Goal: Information Seeking & Learning: Learn about a topic

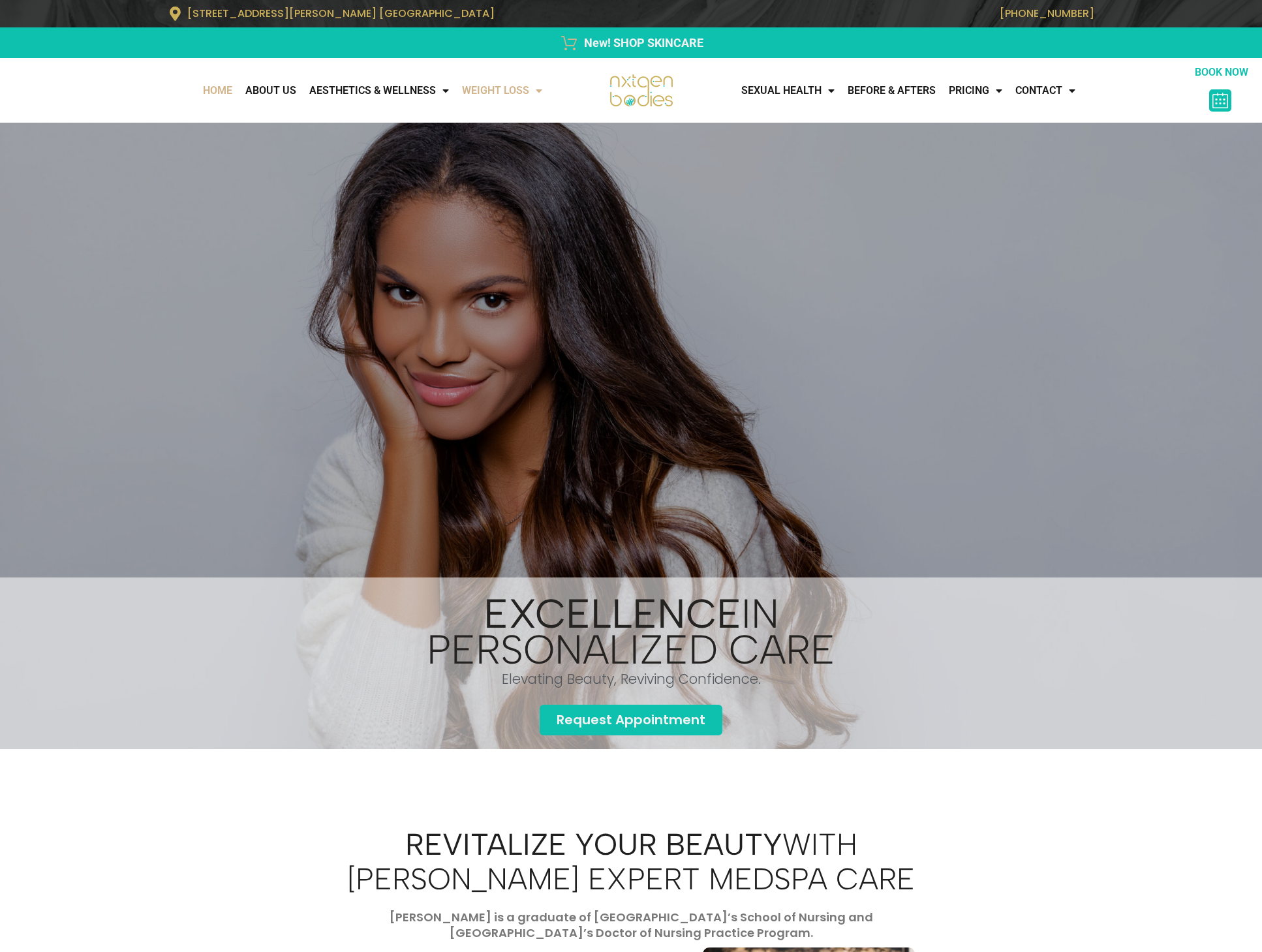
click at [484, 86] on link "WEIGHT LOSS" at bounding box center [502, 91] width 93 height 26
click at [497, 116] on link "Medical Weight Loss" at bounding box center [528, 119] width 146 height 30
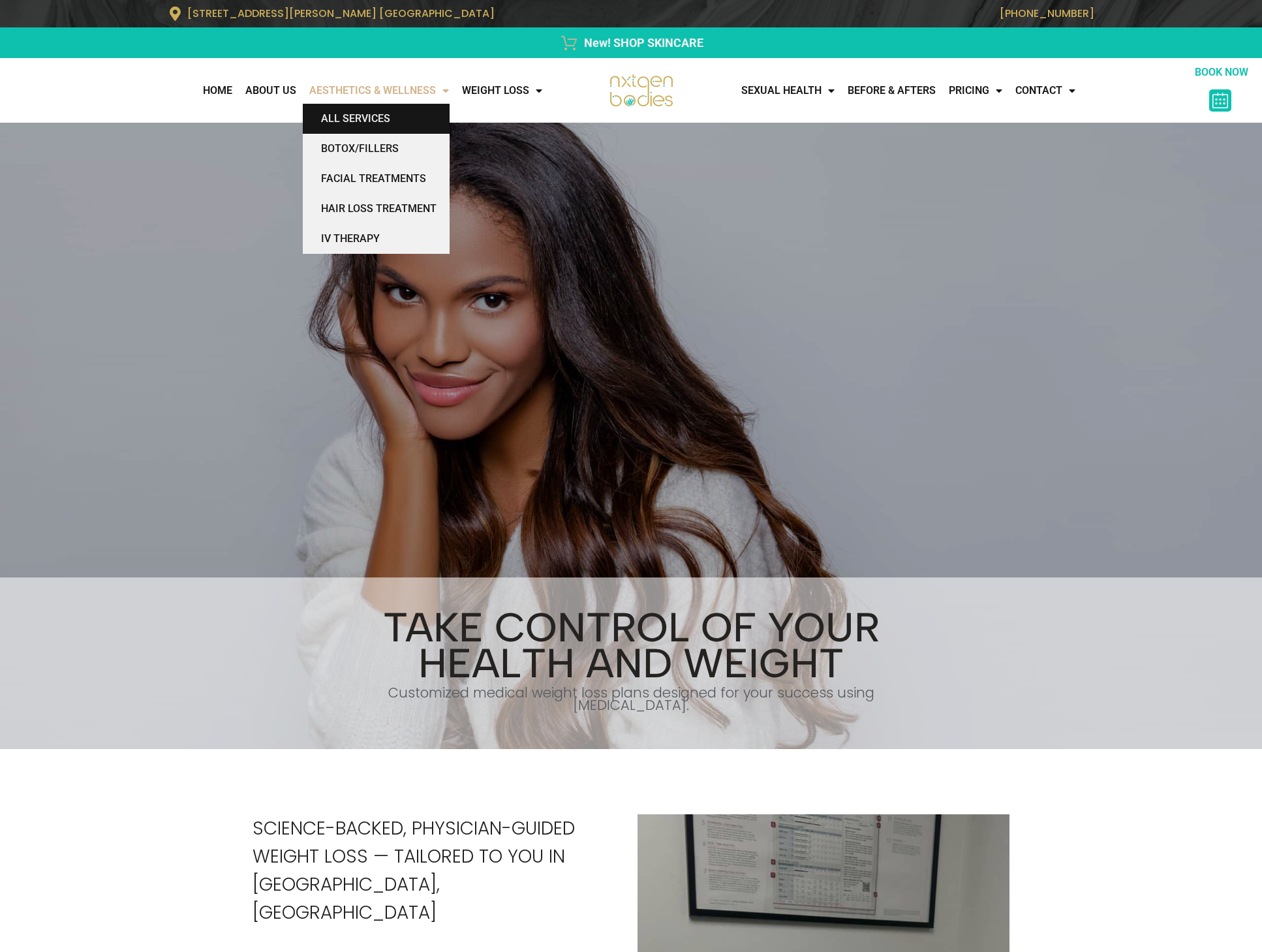
click at [371, 124] on link "All Services" at bounding box center [376, 119] width 147 height 30
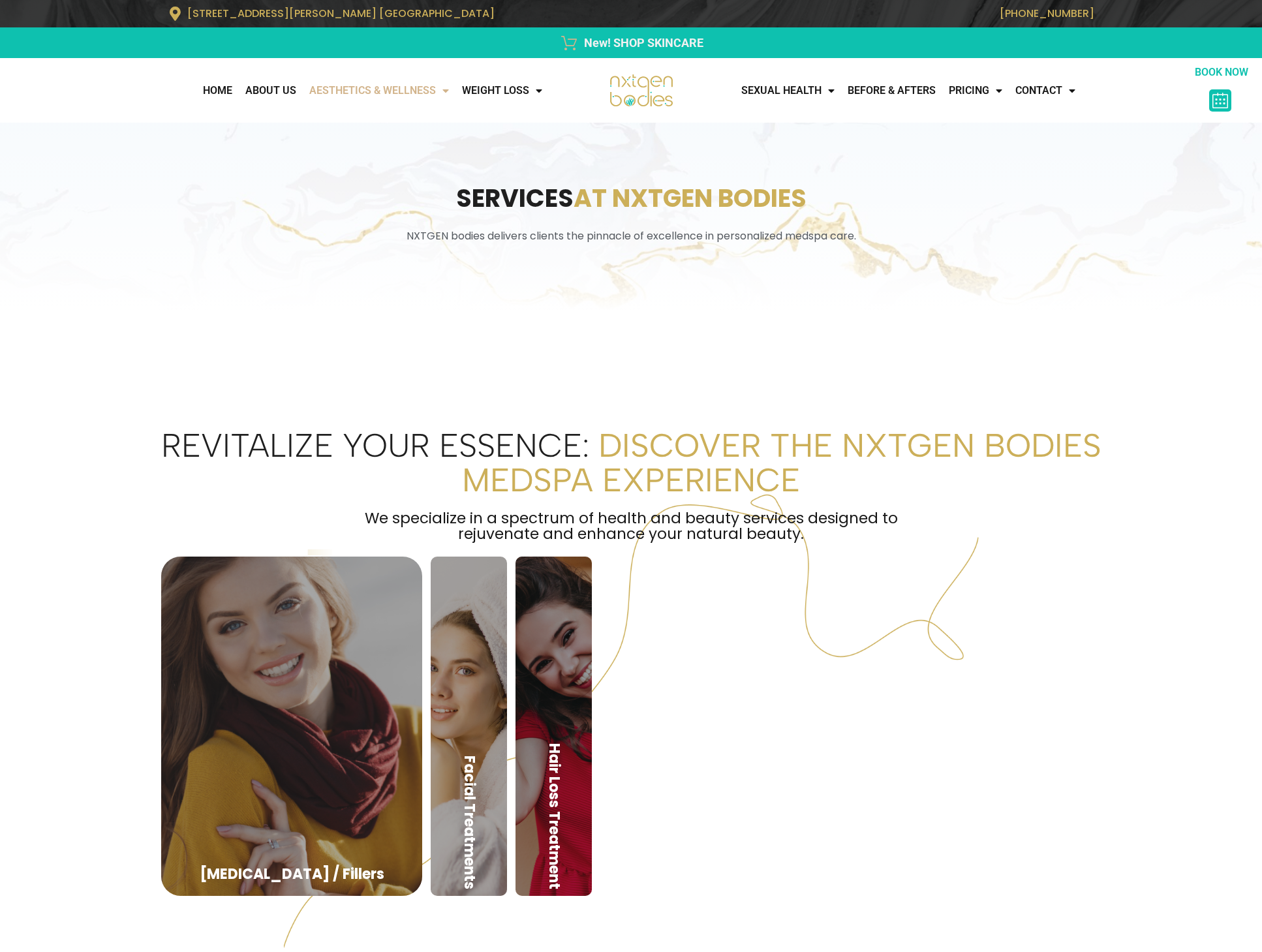
click at [411, 95] on link "AESTHETICS & WELLNESS" at bounding box center [379, 91] width 152 height 26
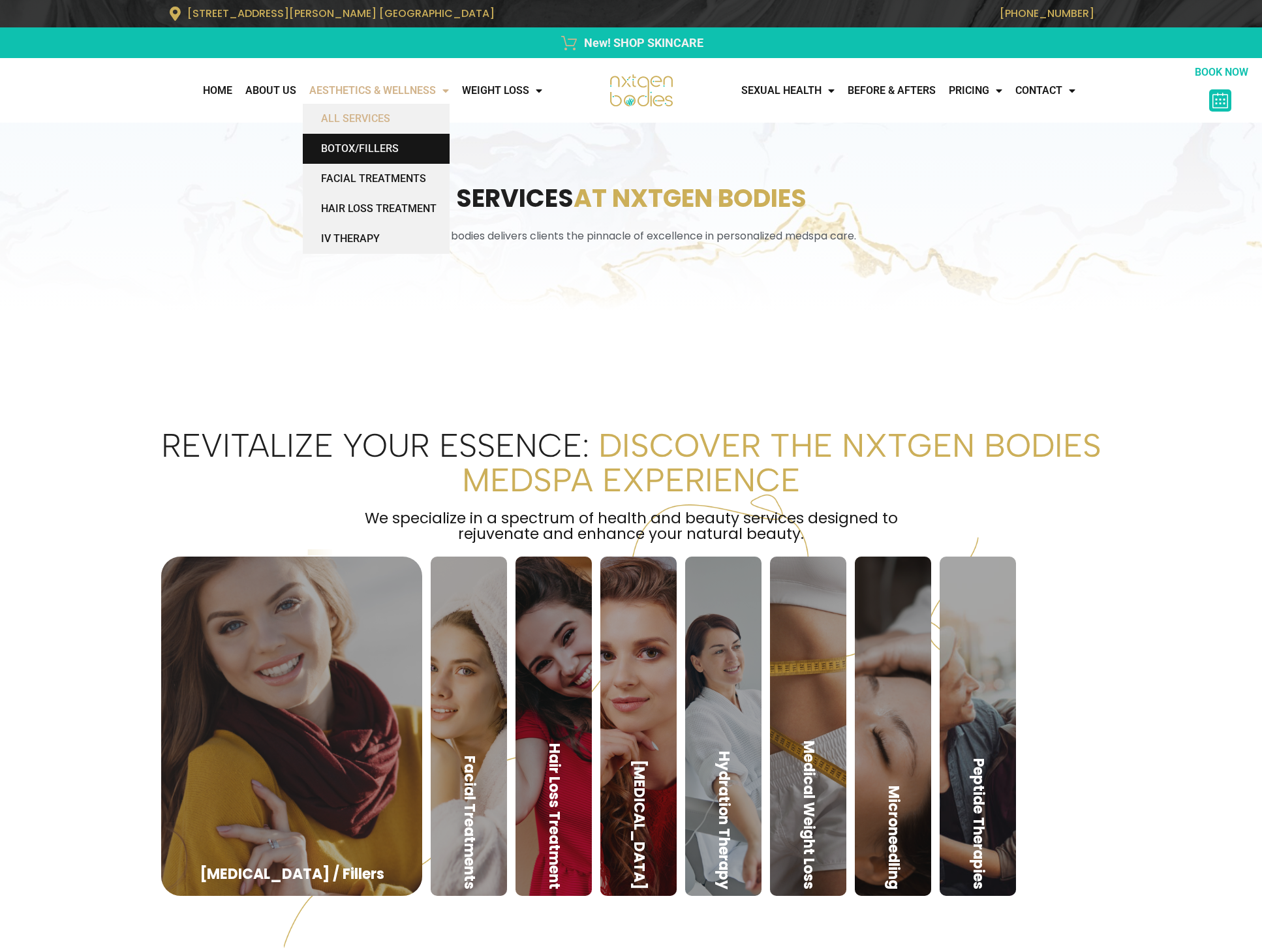
click at [364, 148] on link "BOTOX/FILLERS" at bounding box center [376, 148] width 147 height 30
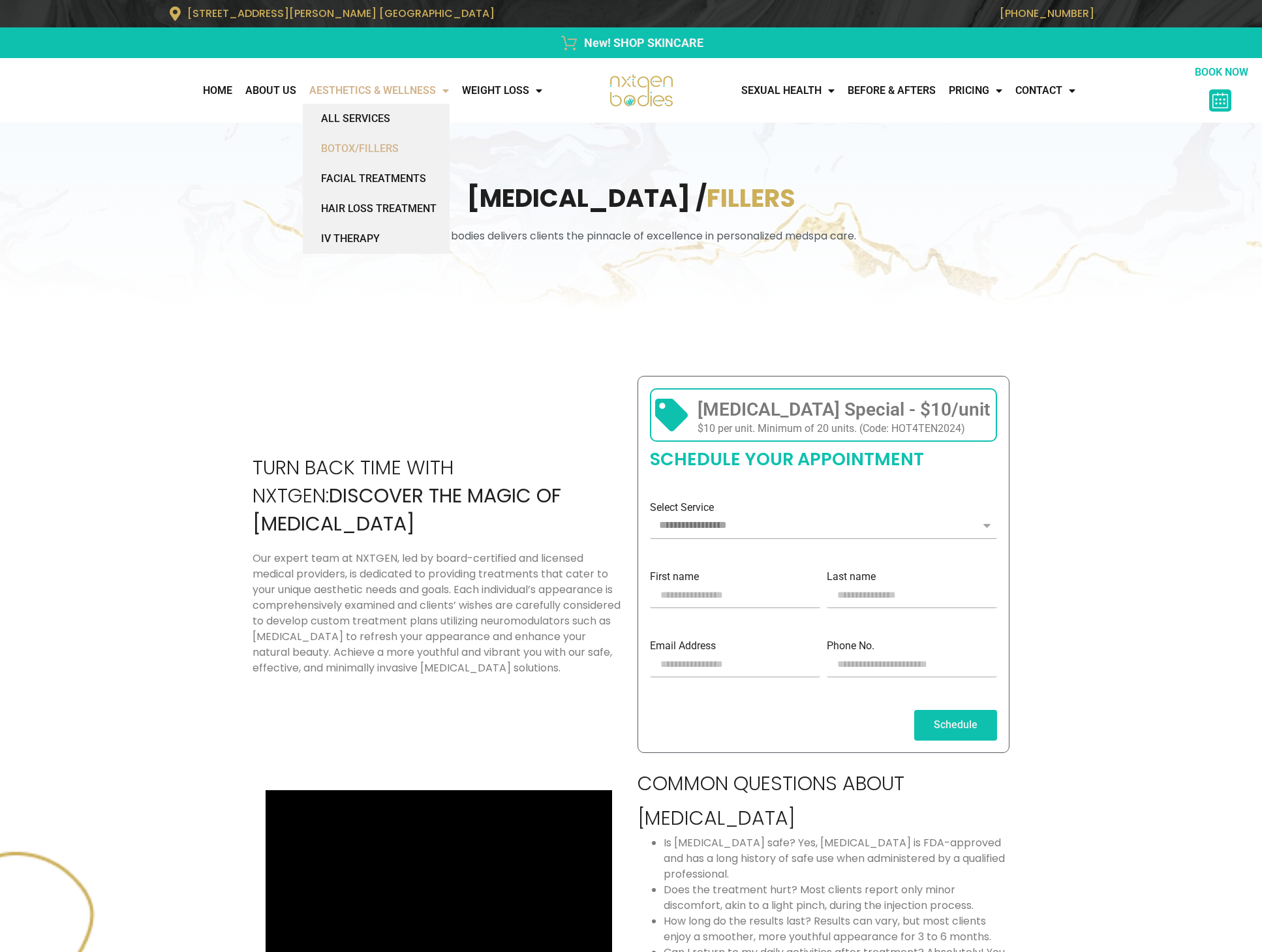
click at [397, 92] on link "AESTHETICS & WELLNESS" at bounding box center [379, 91] width 152 height 26
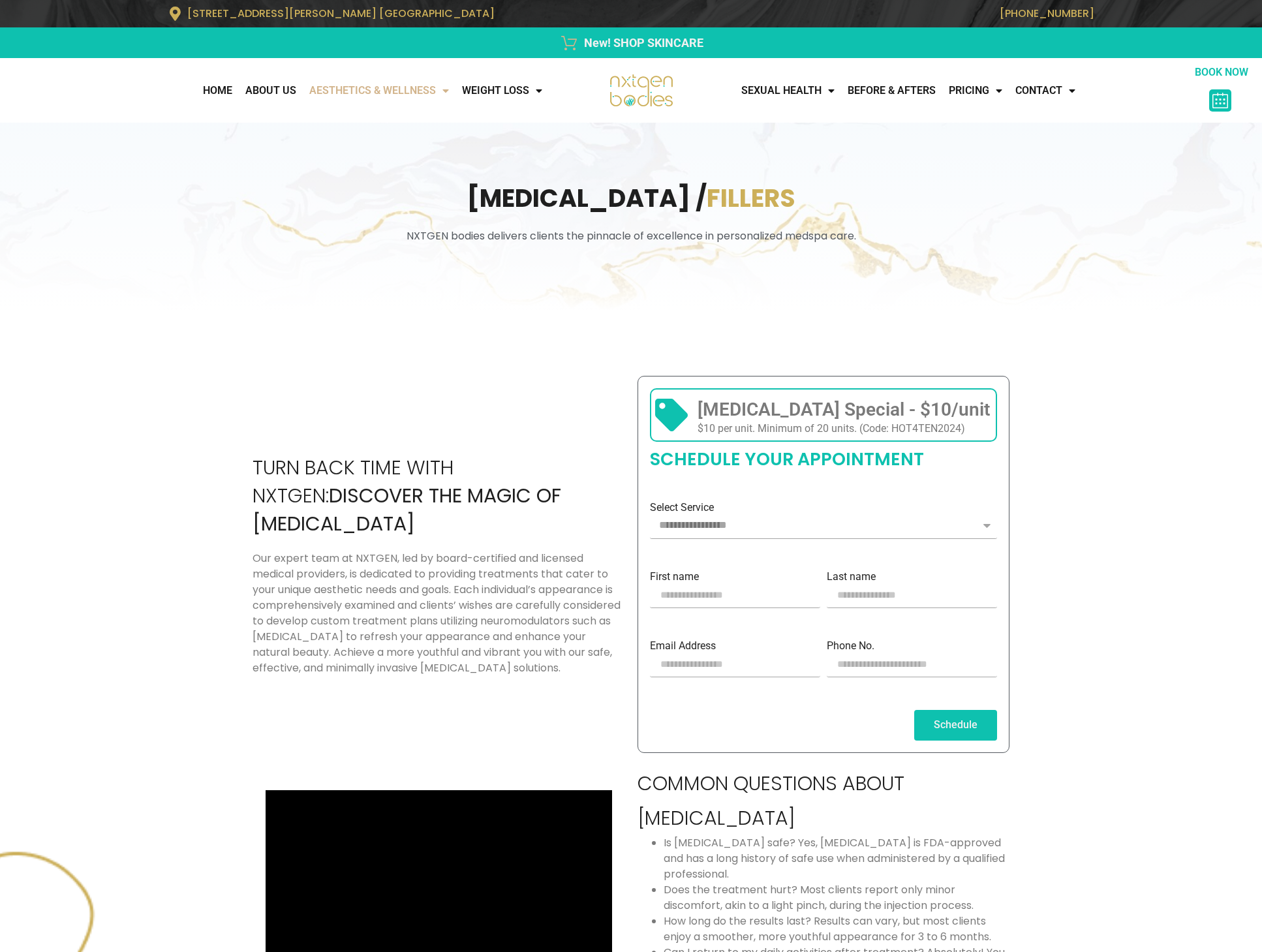
click at [393, 85] on link "AESTHETICS & WELLNESS" at bounding box center [379, 91] width 152 height 26
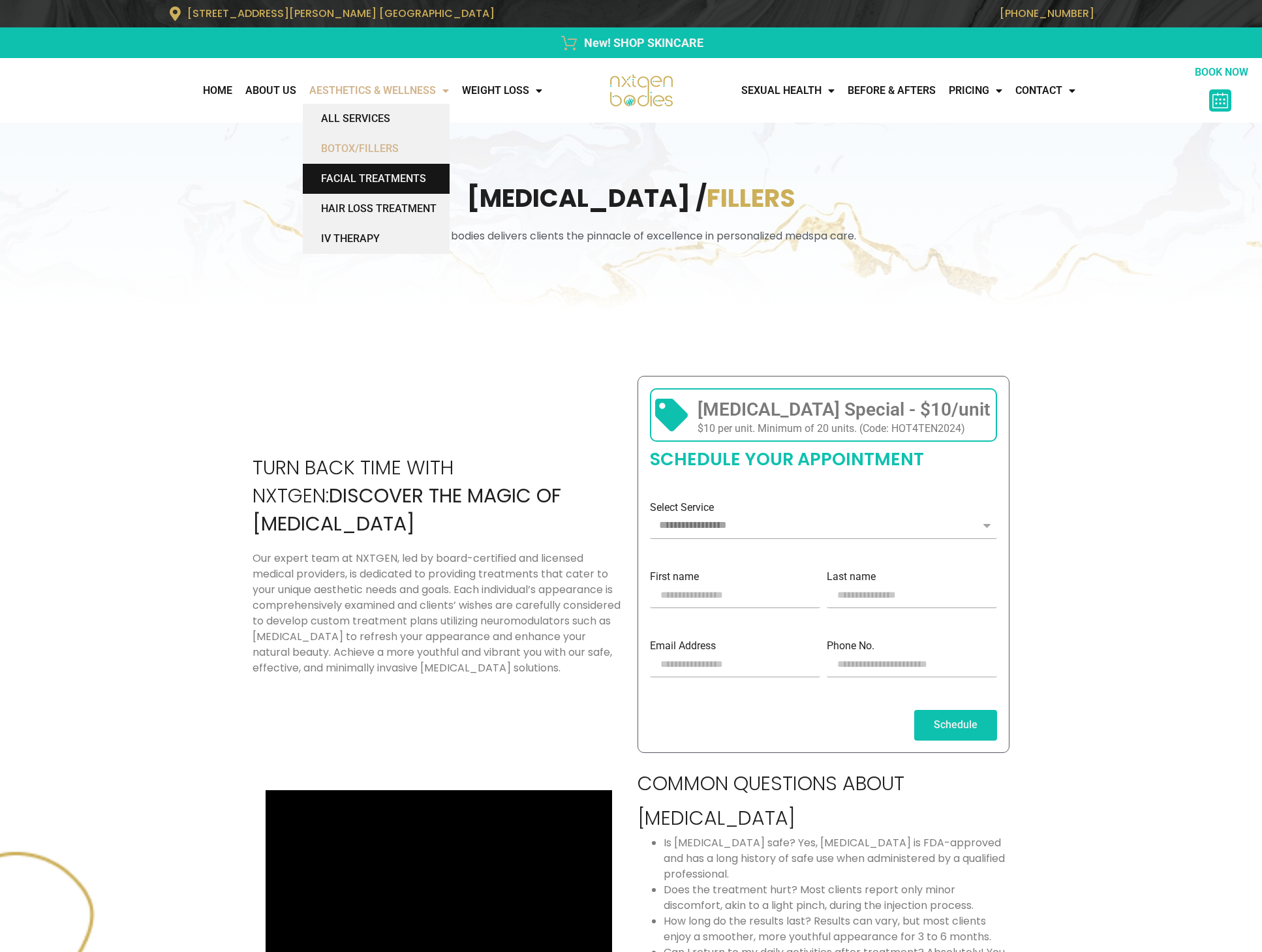
click at [357, 180] on link "FACIAL TREATMENTS" at bounding box center [376, 179] width 147 height 30
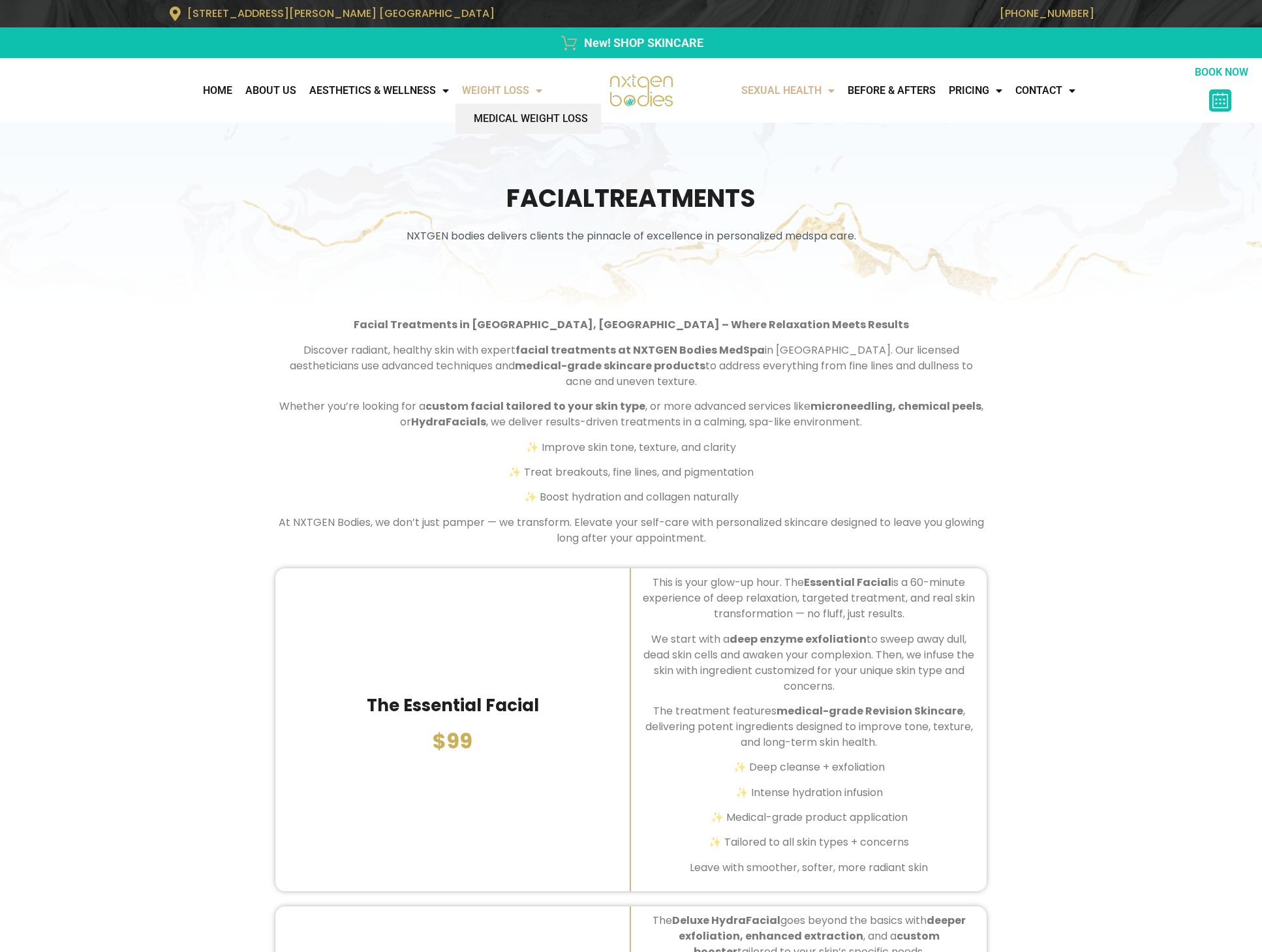
click at [797, 92] on link "Sexual Health" at bounding box center [788, 91] width 106 height 26
click at [797, 88] on link "Sexual Health" at bounding box center [788, 91] width 106 height 26
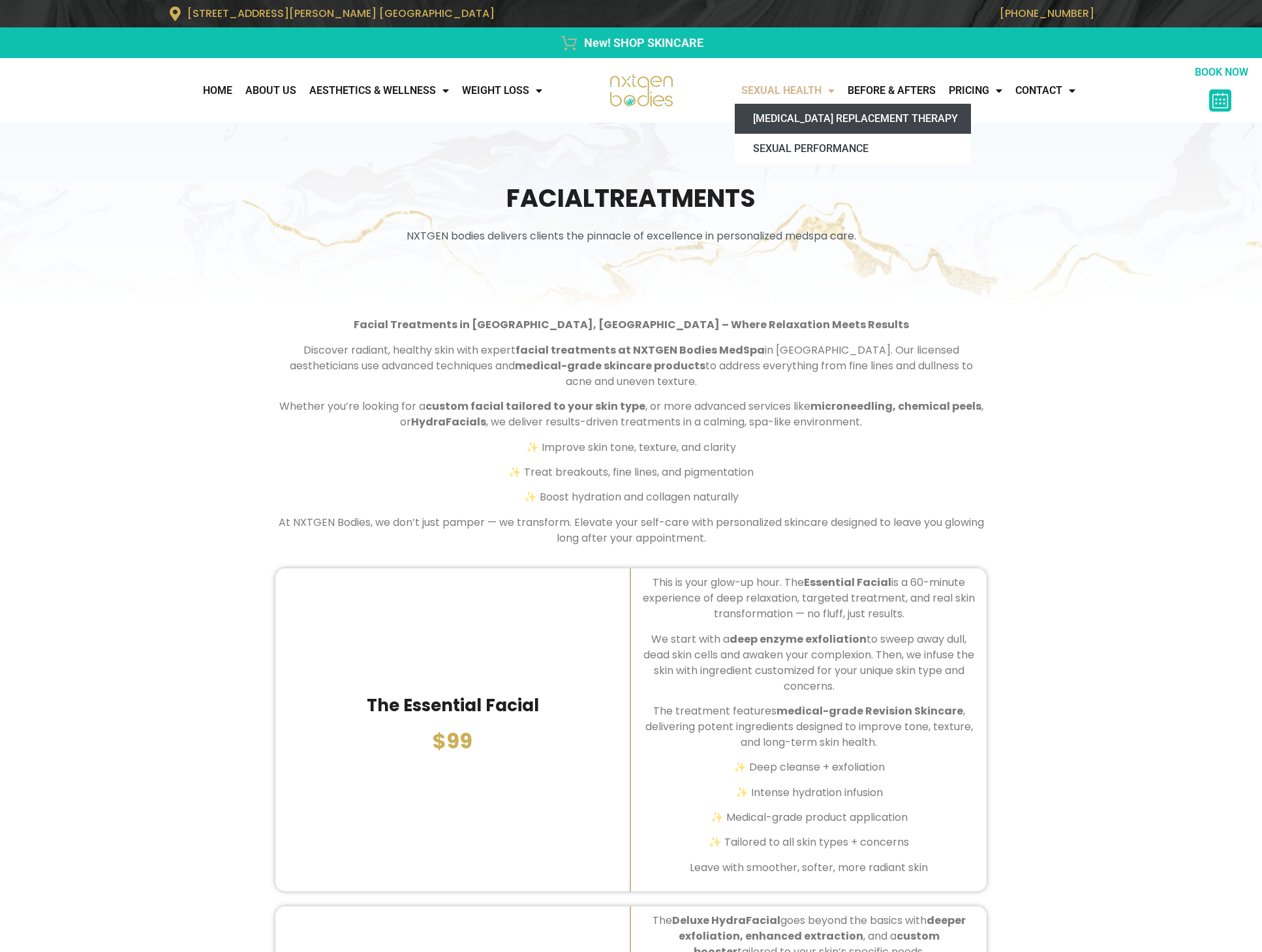
click at [786, 115] on link "[MEDICAL_DATA] Replacement Therapy" at bounding box center [853, 119] width 236 height 30
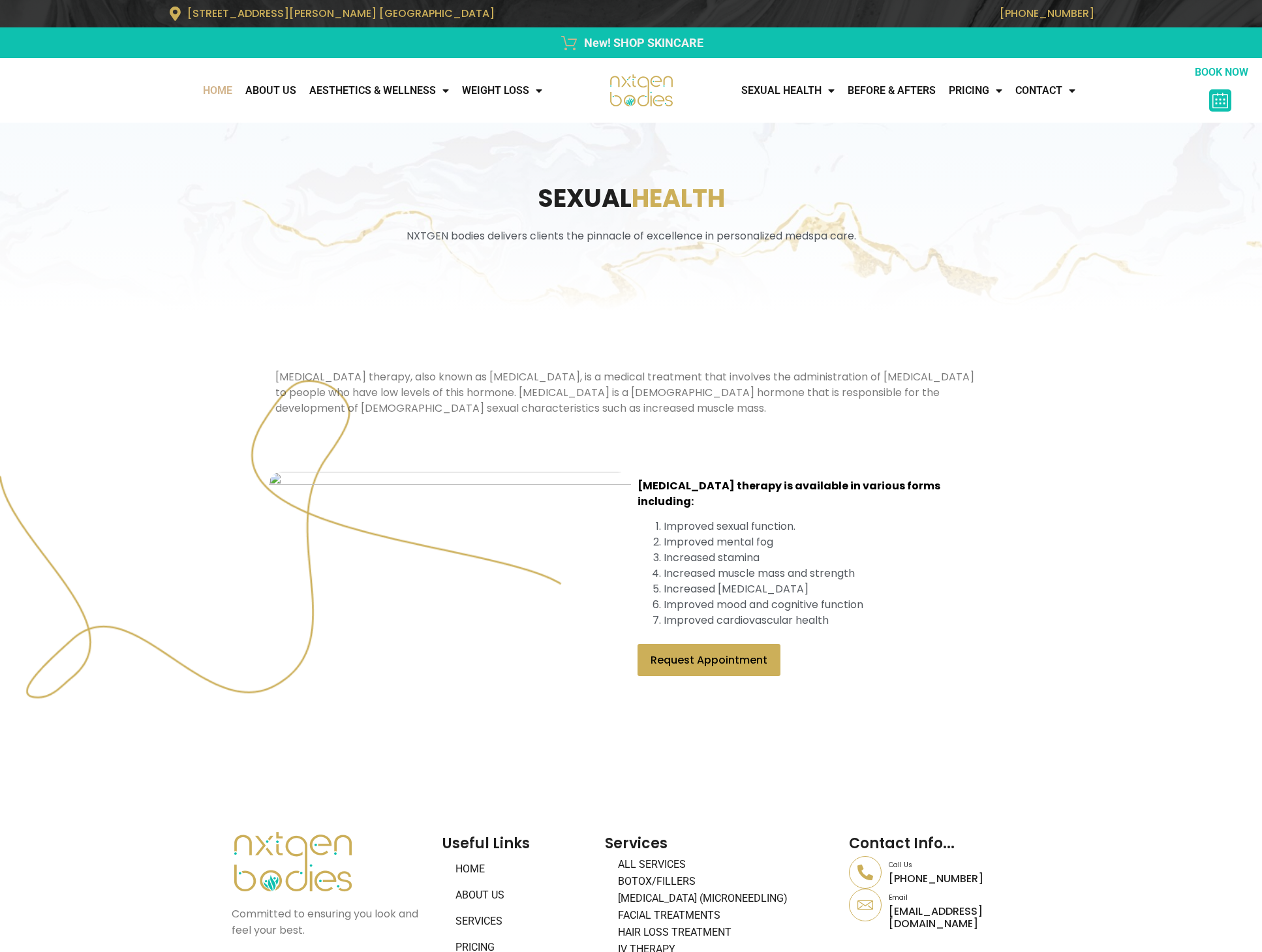
click at [228, 94] on link "Home" at bounding box center [218, 91] width 42 height 26
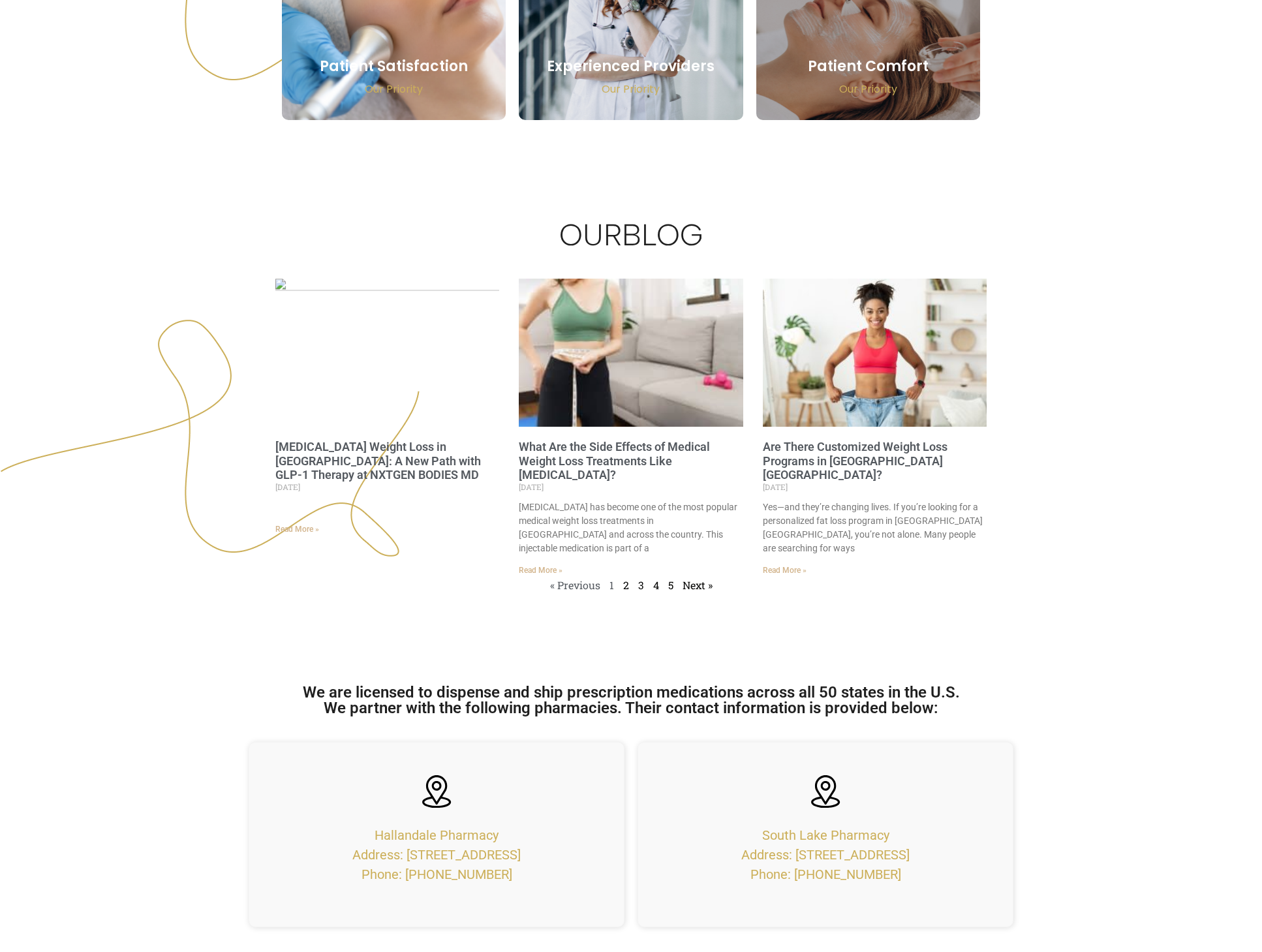
scroll to position [5184, 0]
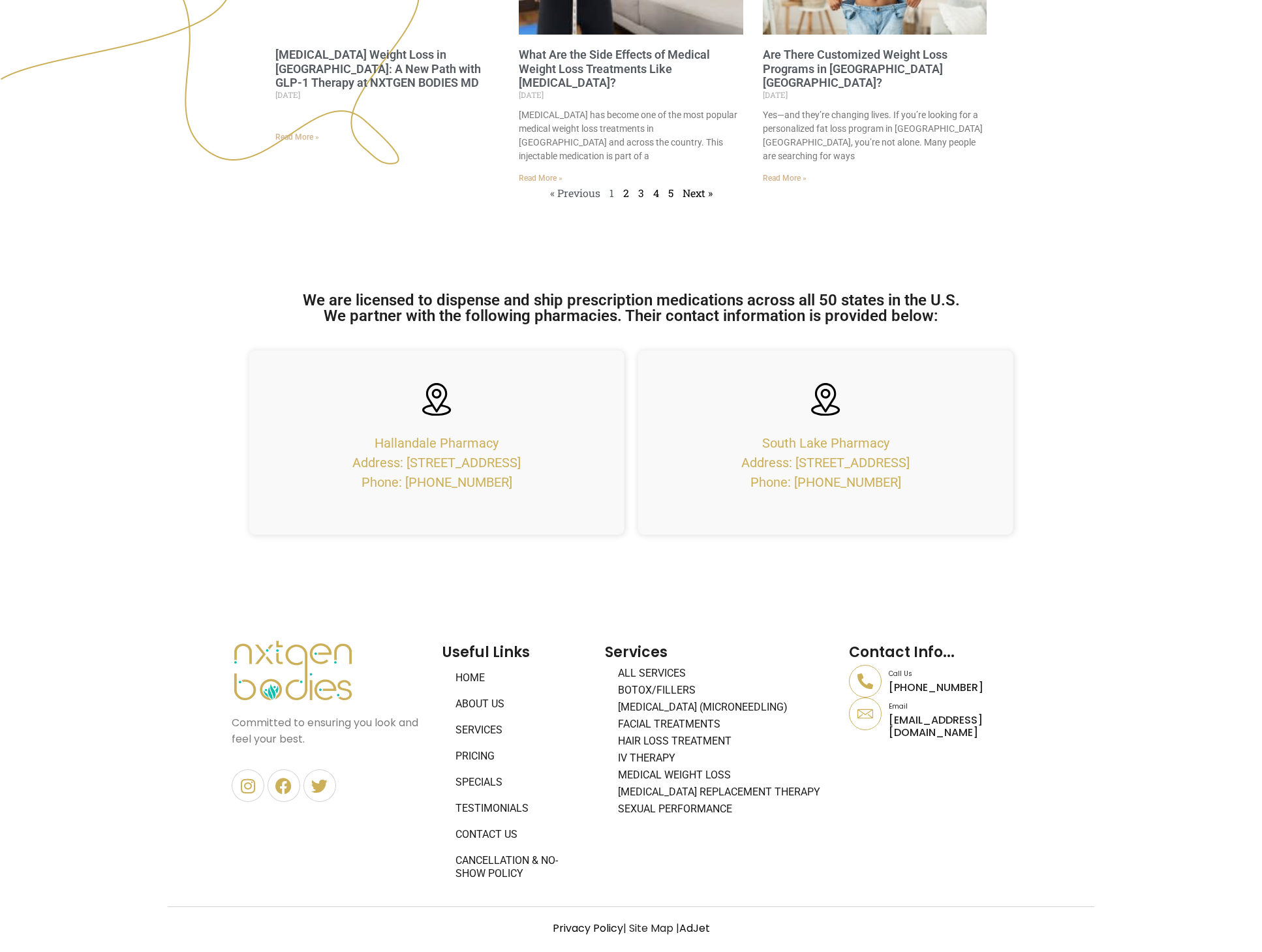
click at [218, 376] on div "We are licensed to dispense and ship prescription medications across all 50 sta…" at bounding box center [631, 410] width 940 height 262
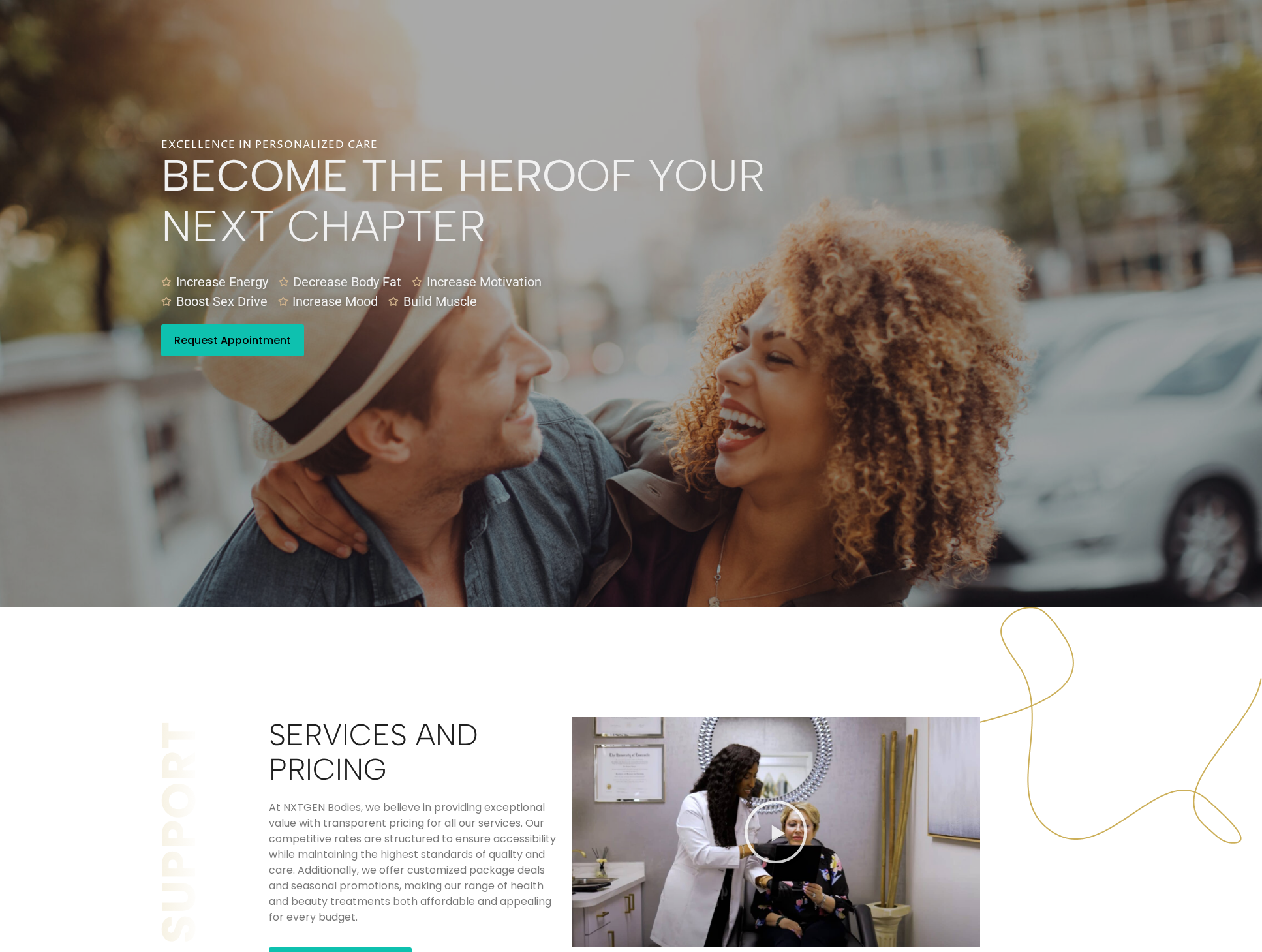
scroll to position [0, 0]
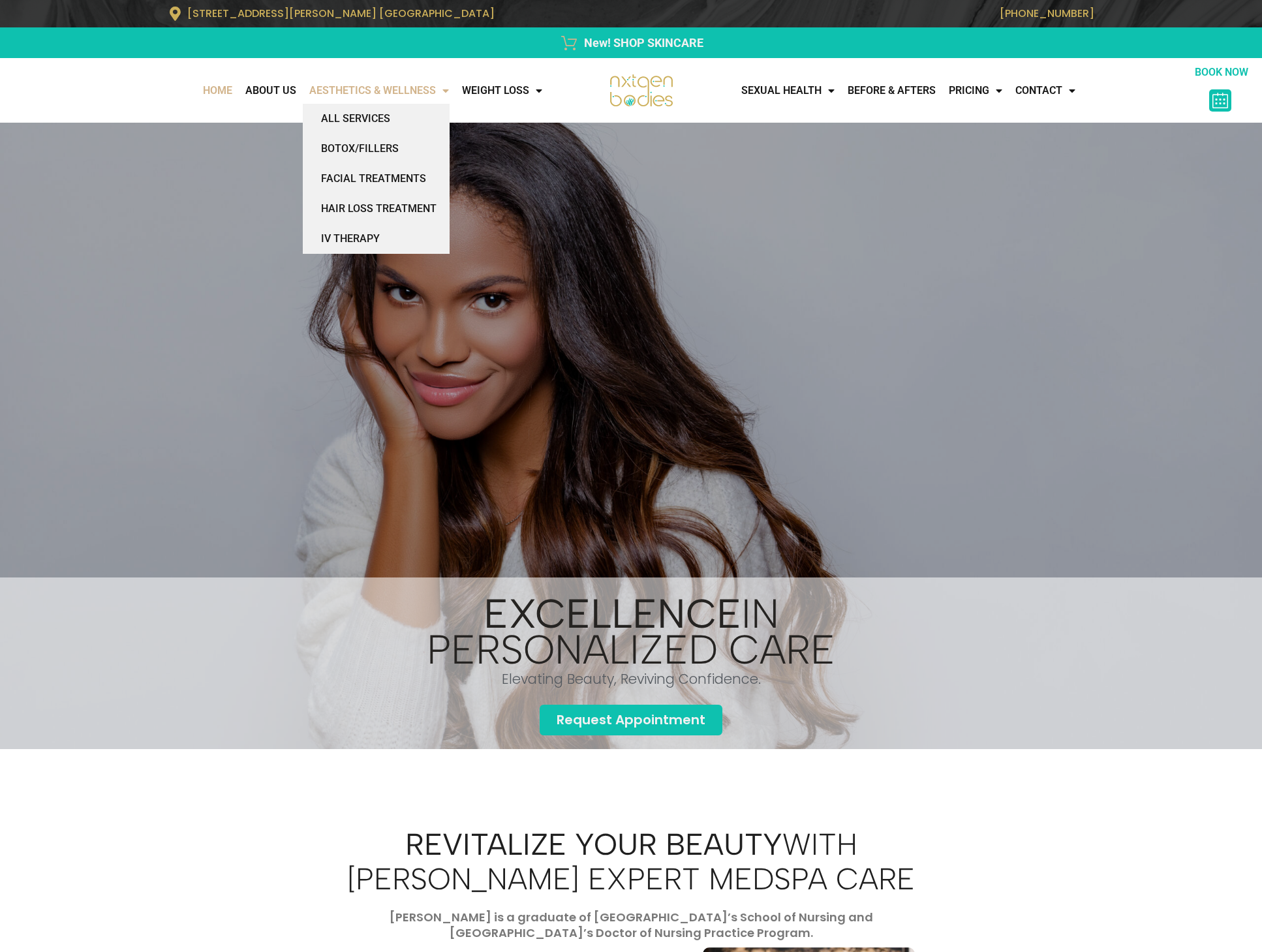
click at [353, 83] on link "AESTHETICS & WELLNESS" at bounding box center [379, 91] width 152 height 26
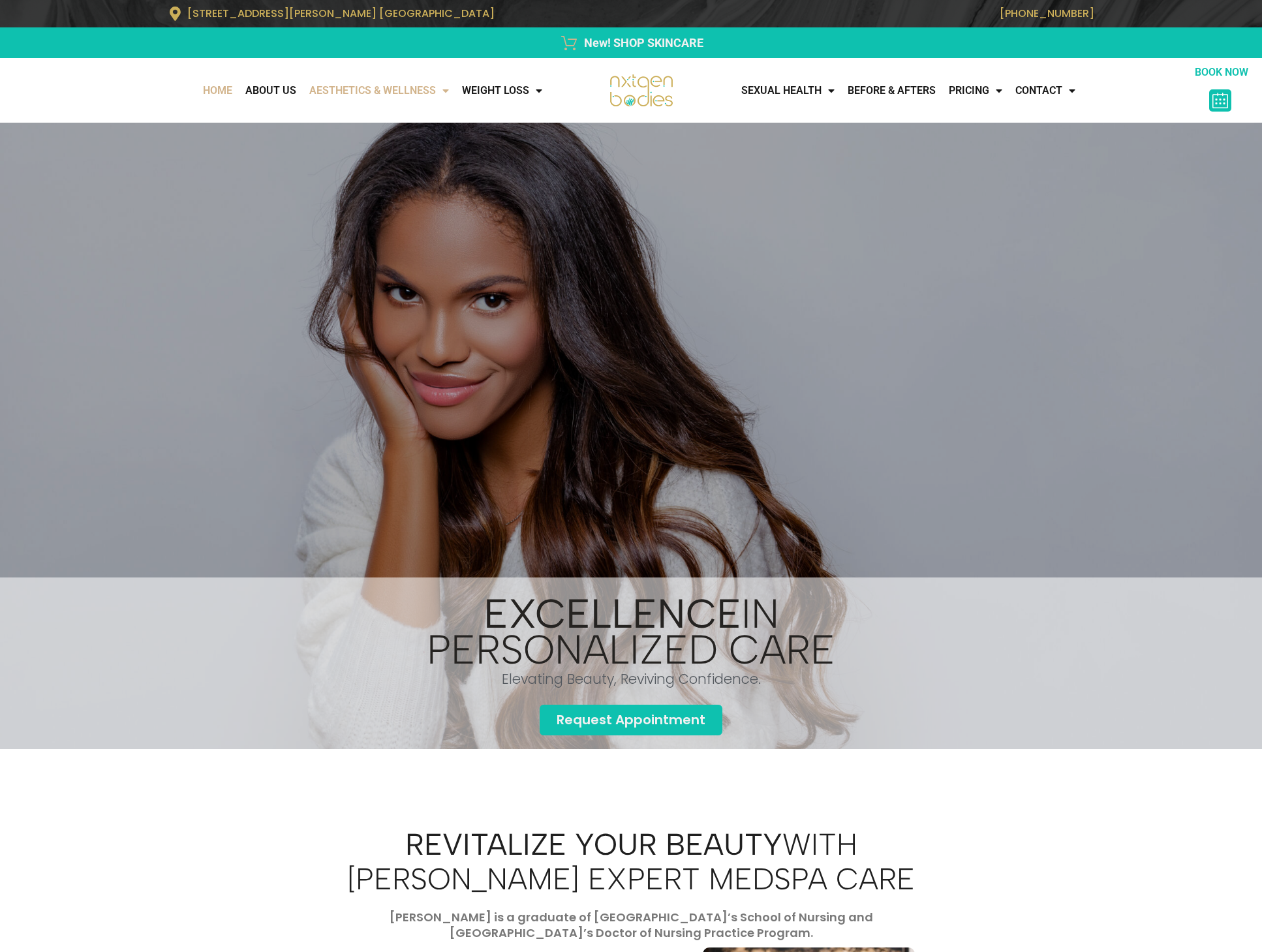
click at [352, 91] on link "AESTHETICS & WELLNESS" at bounding box center [379, 91] width 152 height 26
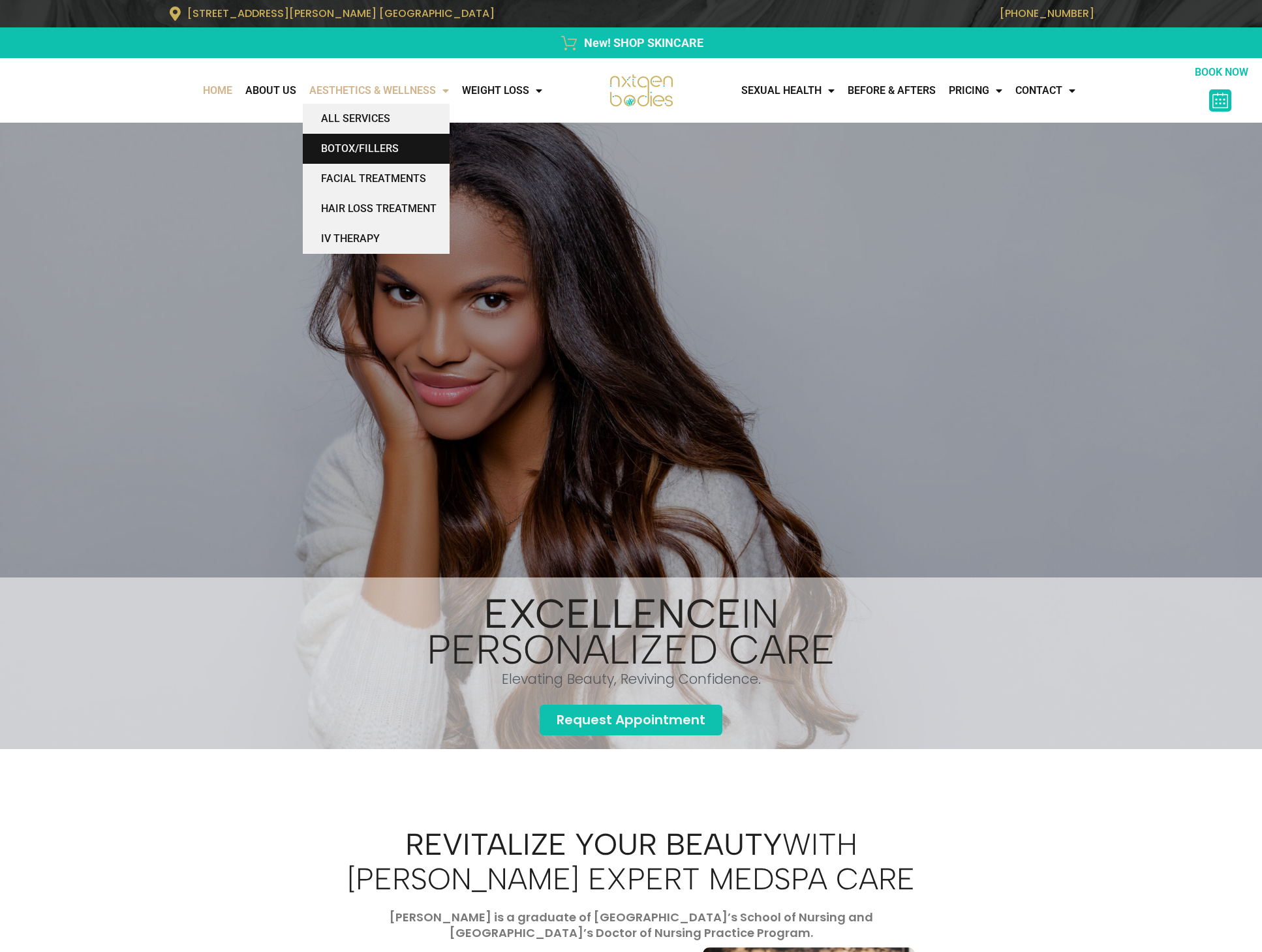
click at [346, 142] on link "BOTOX/FILLERS" at bounding box center [376, 148] width 147 height 30
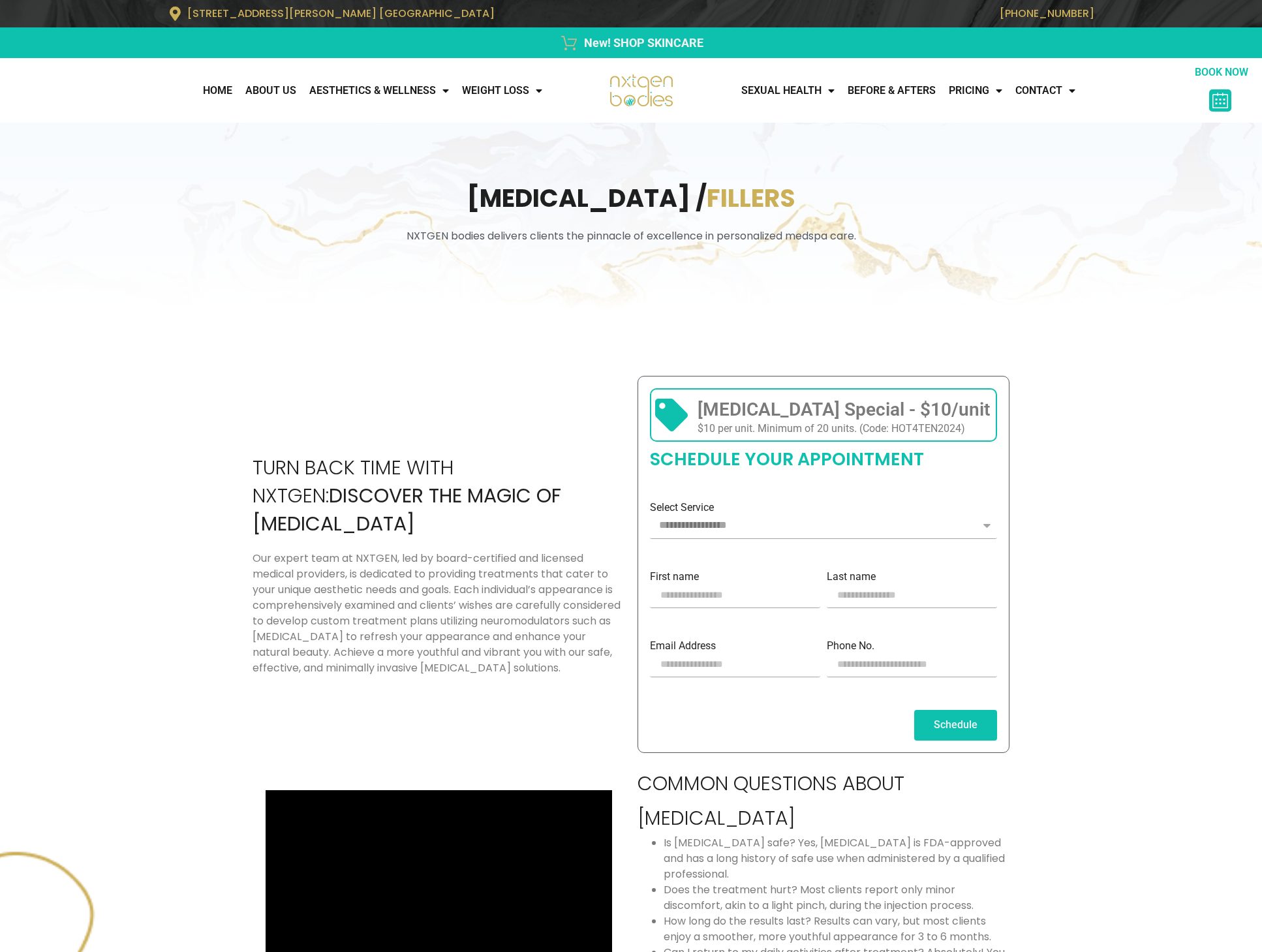
click at [222, 164] on div "botox / Fillers NXTGEN bodies delivers clients the pinnacle of excellence in pe…" at bounding box center [631, 217] width 940 height 188
click at [222, 82] on link "Home" at bounding box center [218, 91] width 42 height 26
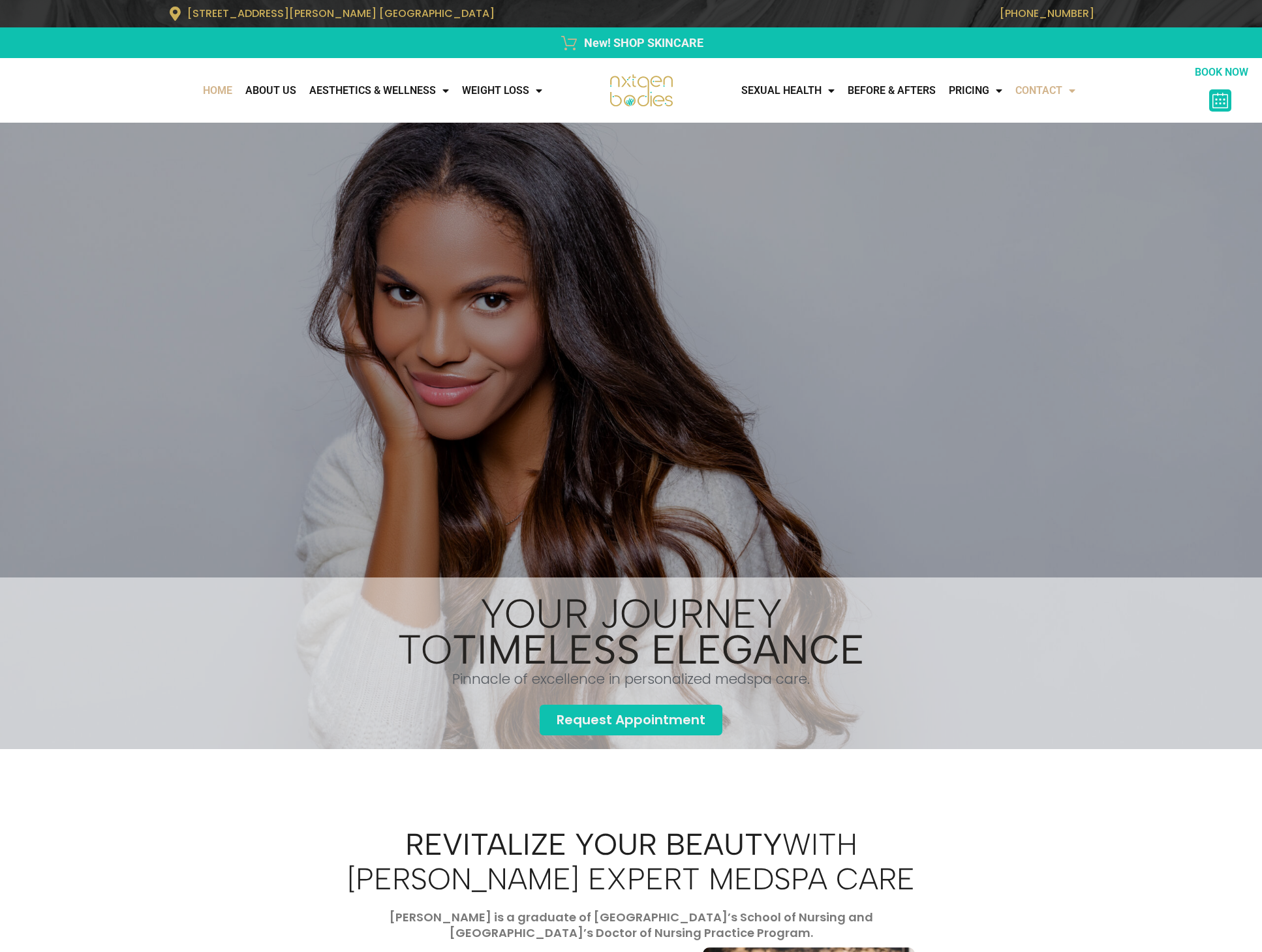
click at [1052, 91] on link "CONTACT" at bounding box center [1045, 91] width 73 height 26
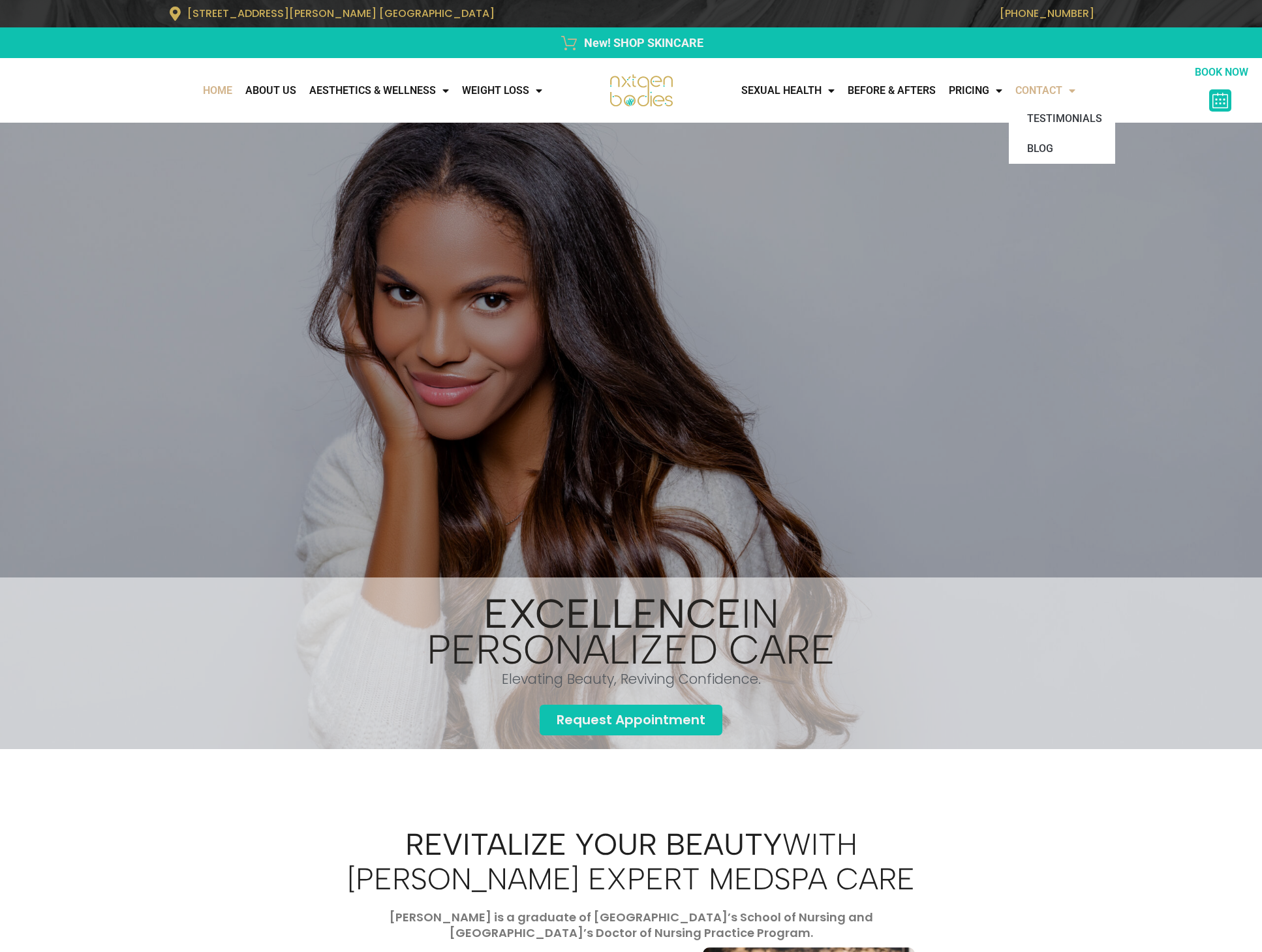
click at [1045, 85] on link "CONTACT" at bounding box center [1045, 91] width 73 height 26
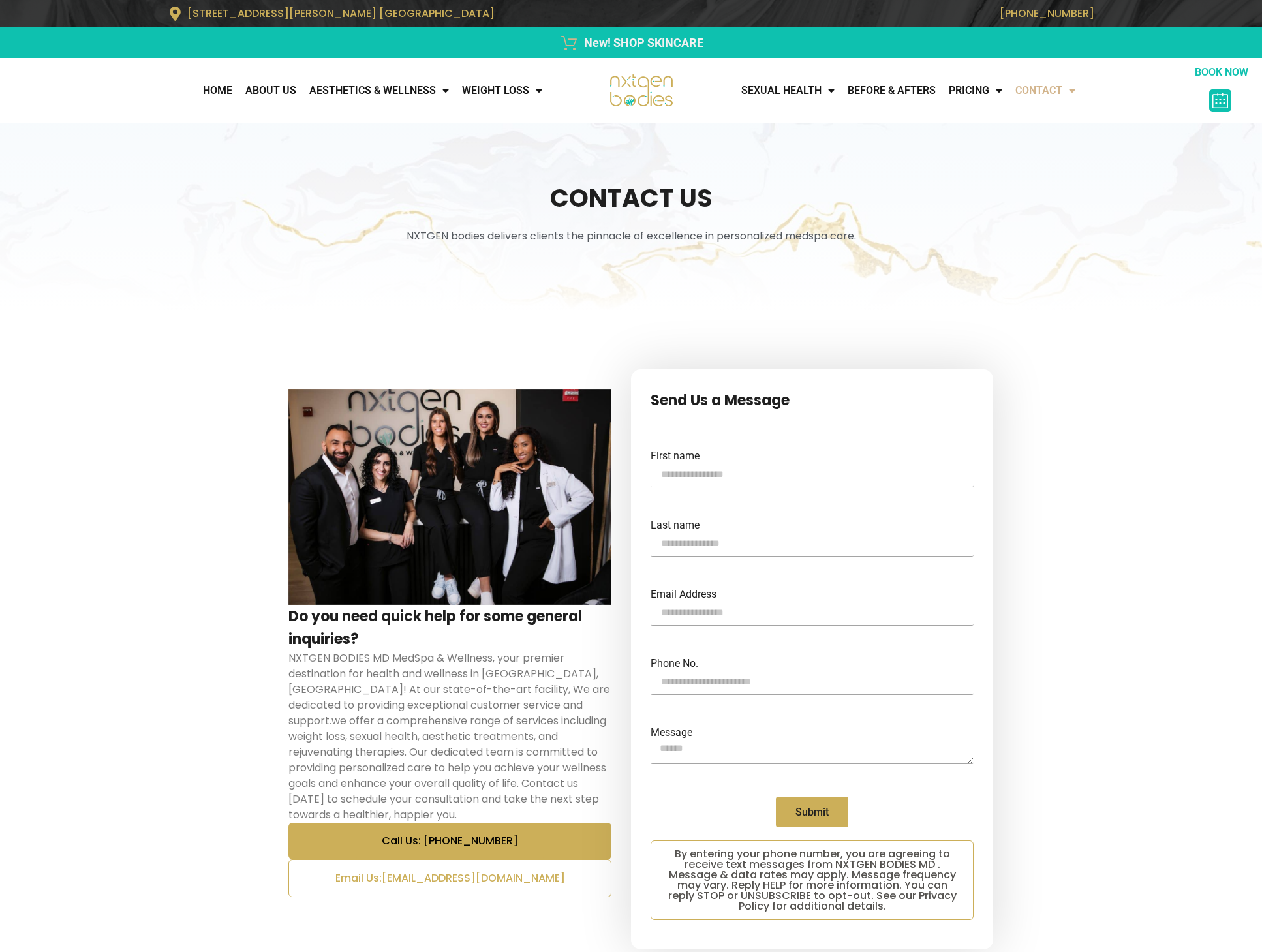
drag, startPoint x: 567, startPoint y: 879, endPoint x: 538, endPoint y: 841, distance: 47.8
click at [364, 98] on link "AESTHETICS & WELLNESS" at bounding box center [379, 91] width 152 height 26
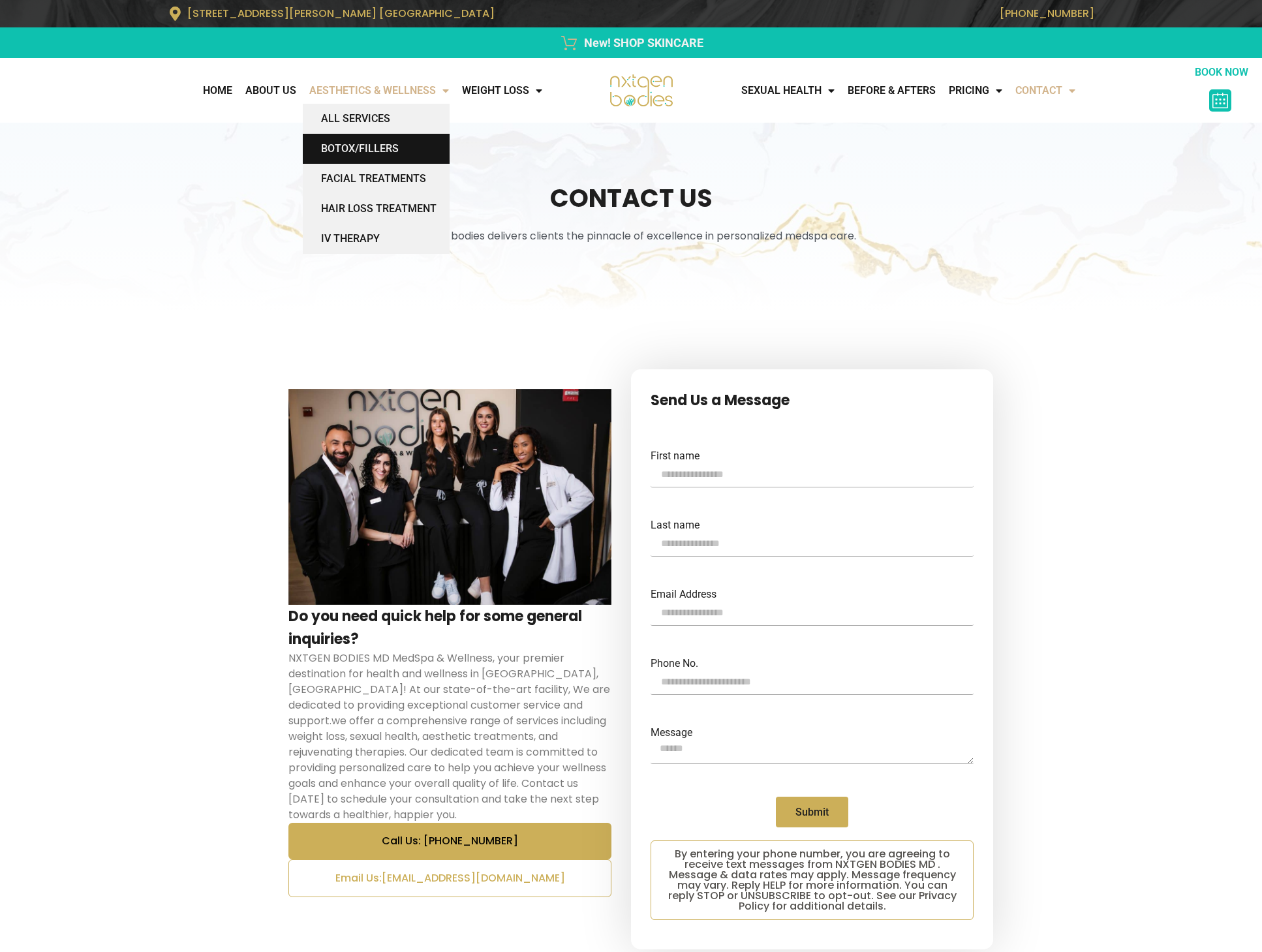
click at [351, 139] on link "BOTOX/FILLERS" at bounding box center [376, 148] width 147 height 30
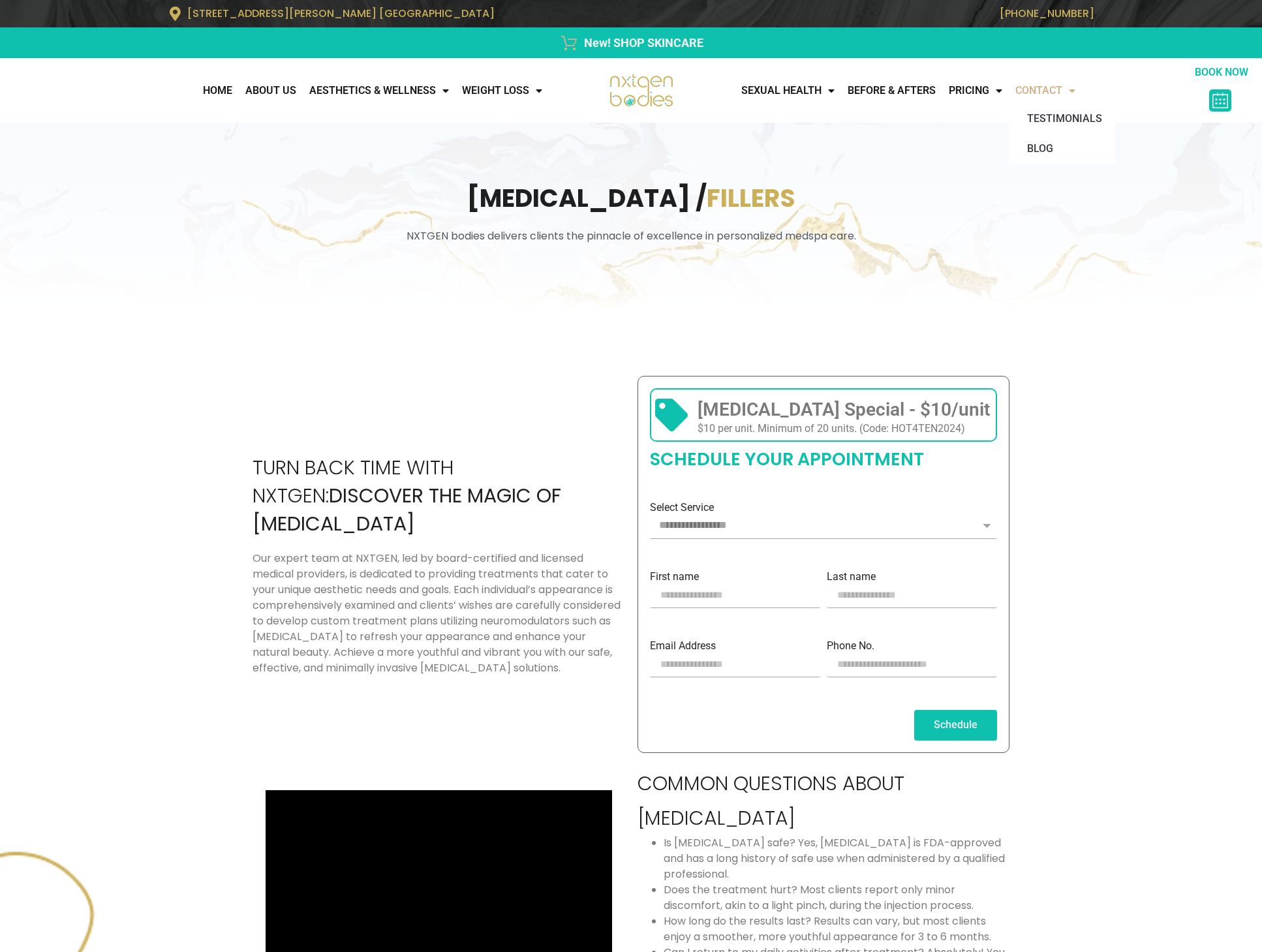
click at [1057, 95] on link "CONTACT" at bounding box center [1045, 91] width 73 height 26
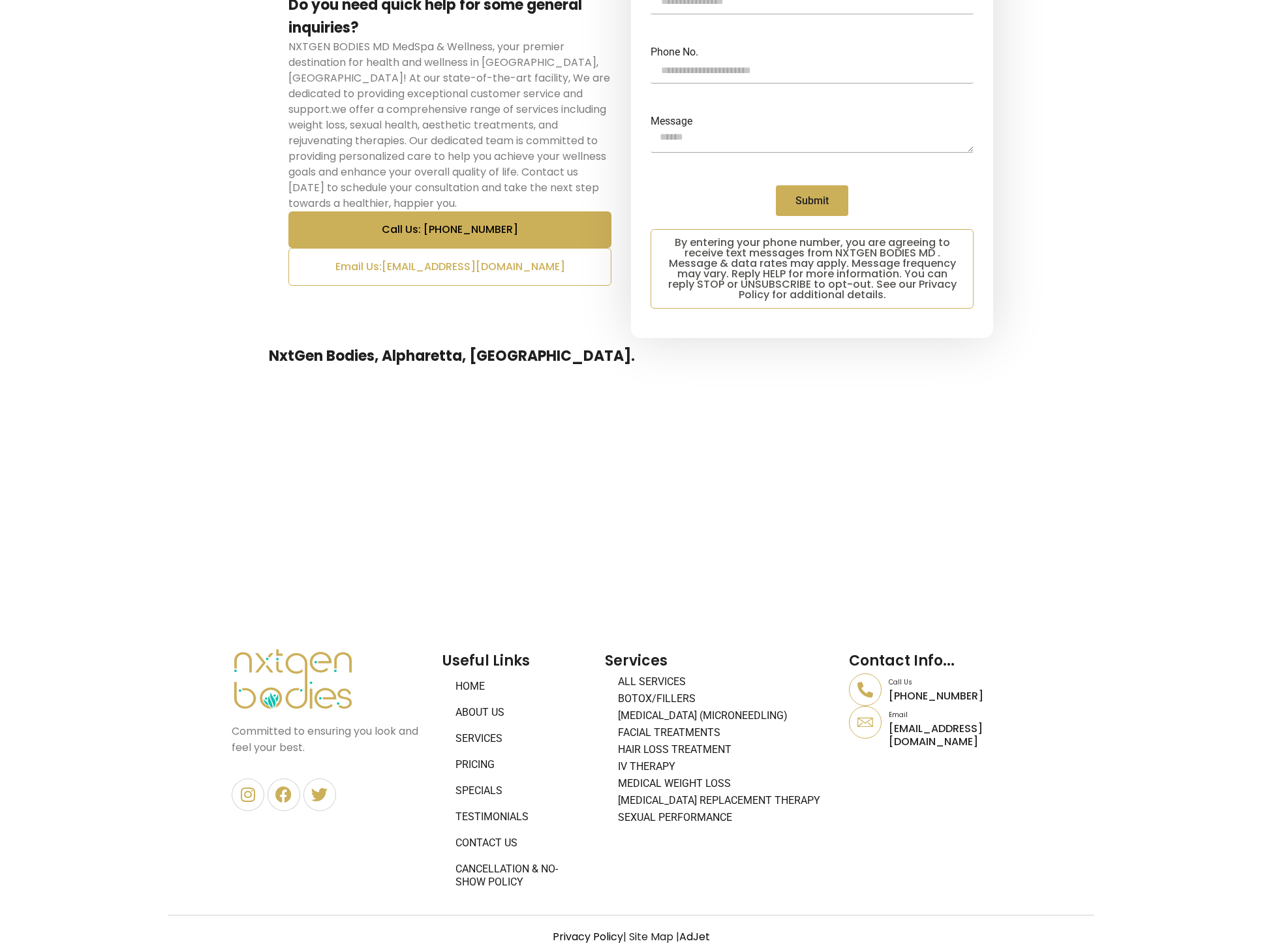
scroll to position [620, 0]
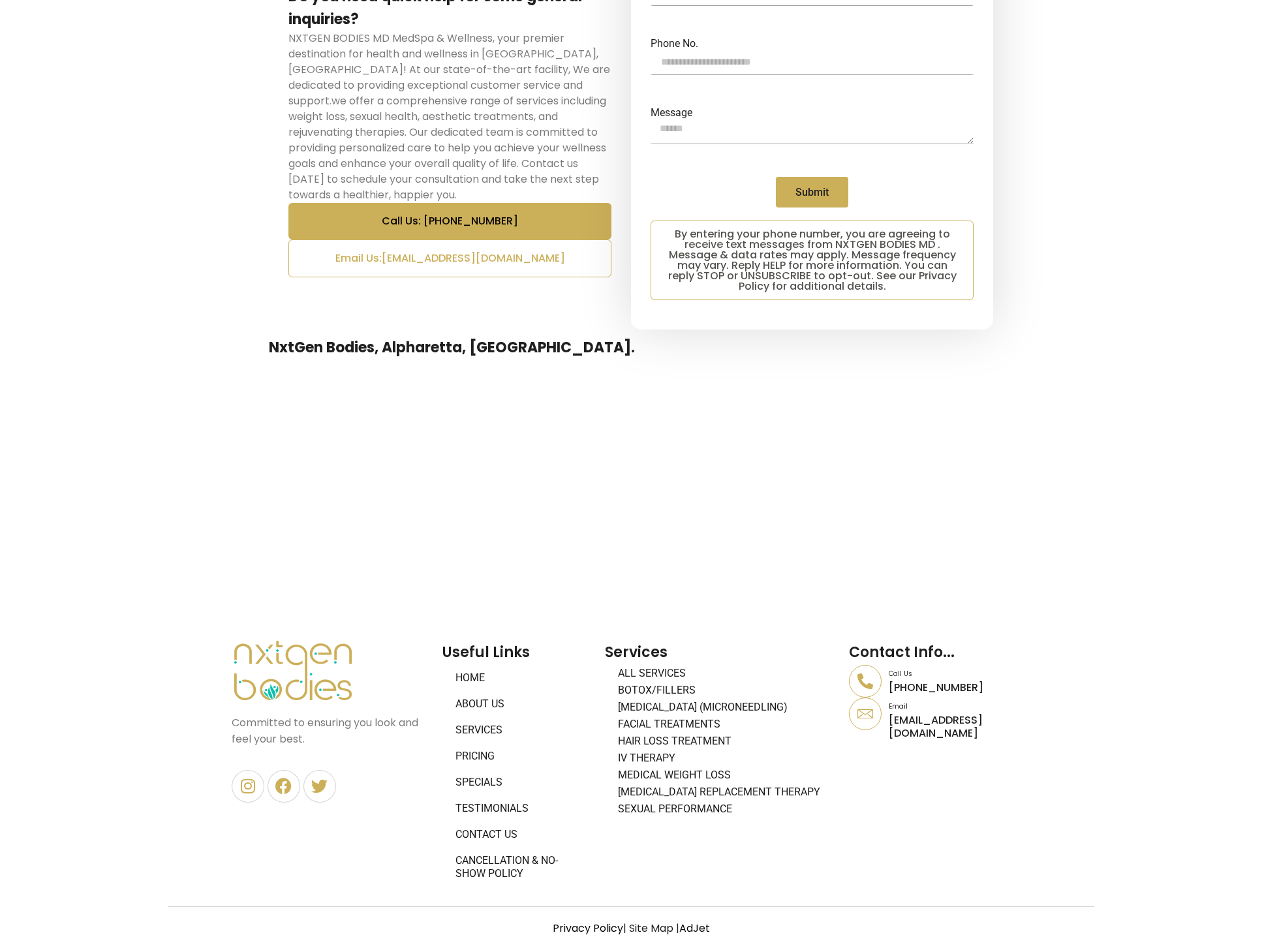
click at [703, 928] on link "AdJet" at bounding box center [695, 928] width 31 height 15
